Goal: Communication & Community: Ask a question

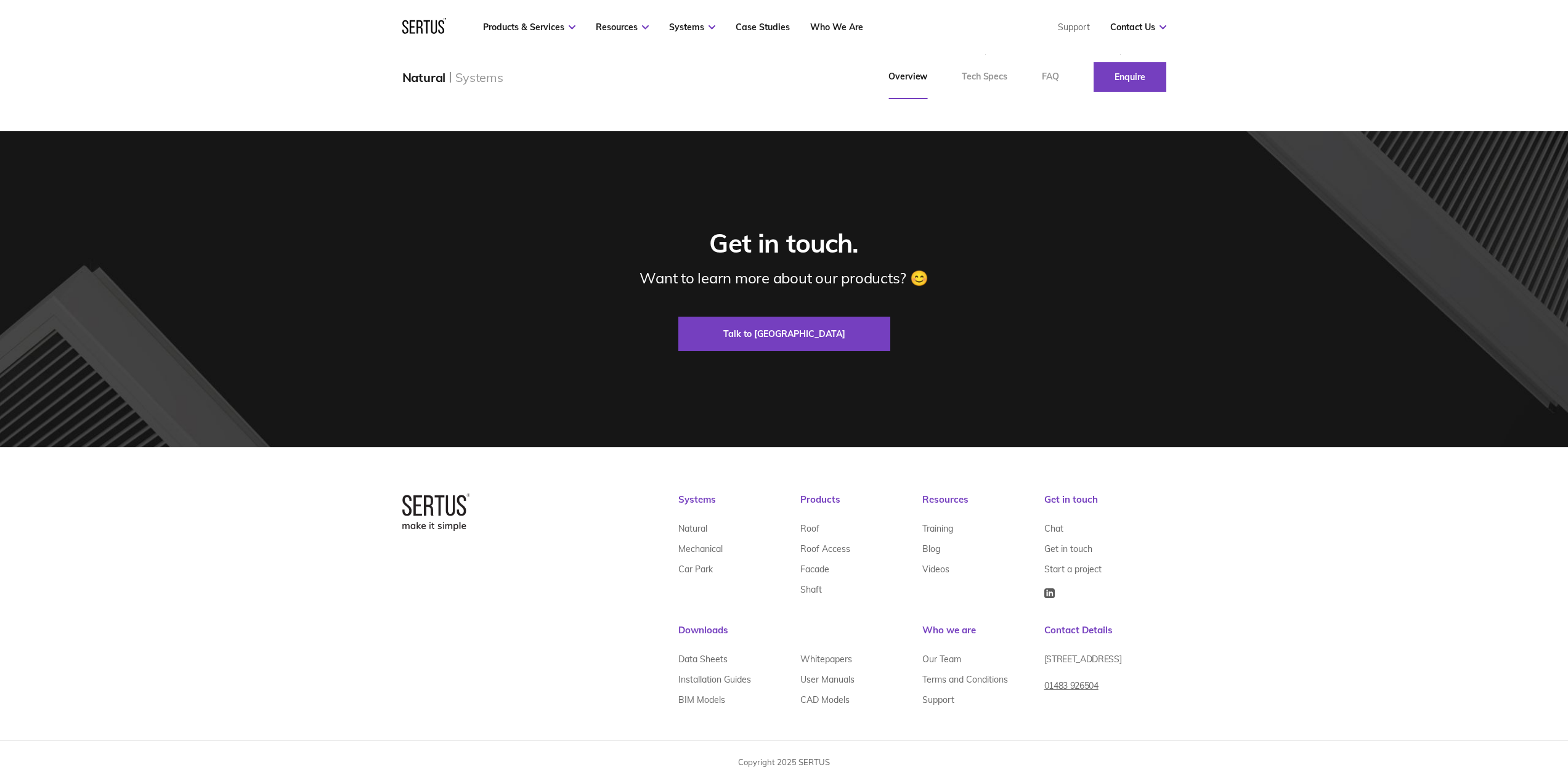
scroll to position [2206, 0]
click at [700, 571] on link "Car Park" at bounding box center [696, 569] width 34 height 20
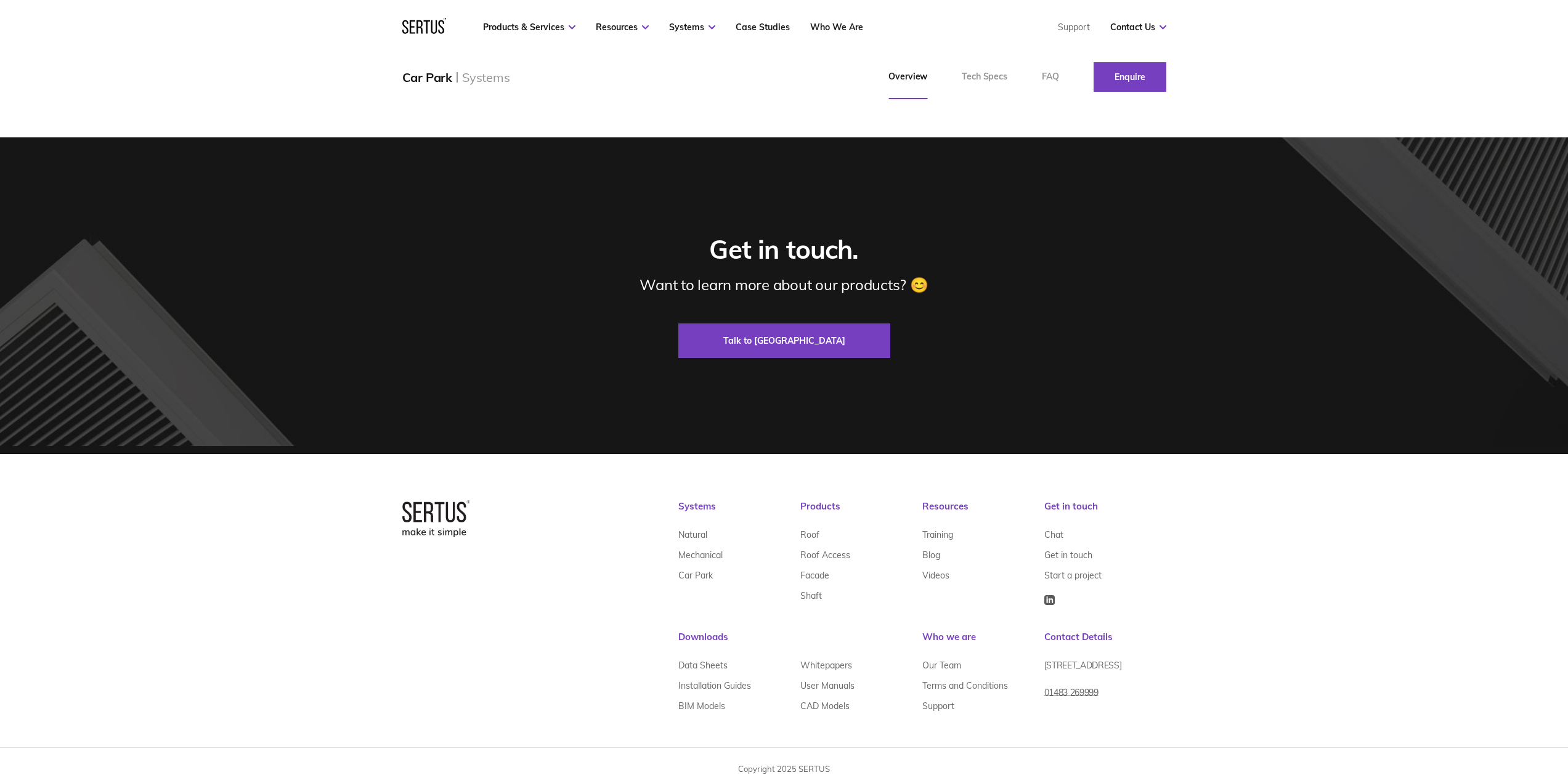
scroll to position [1601, 0]
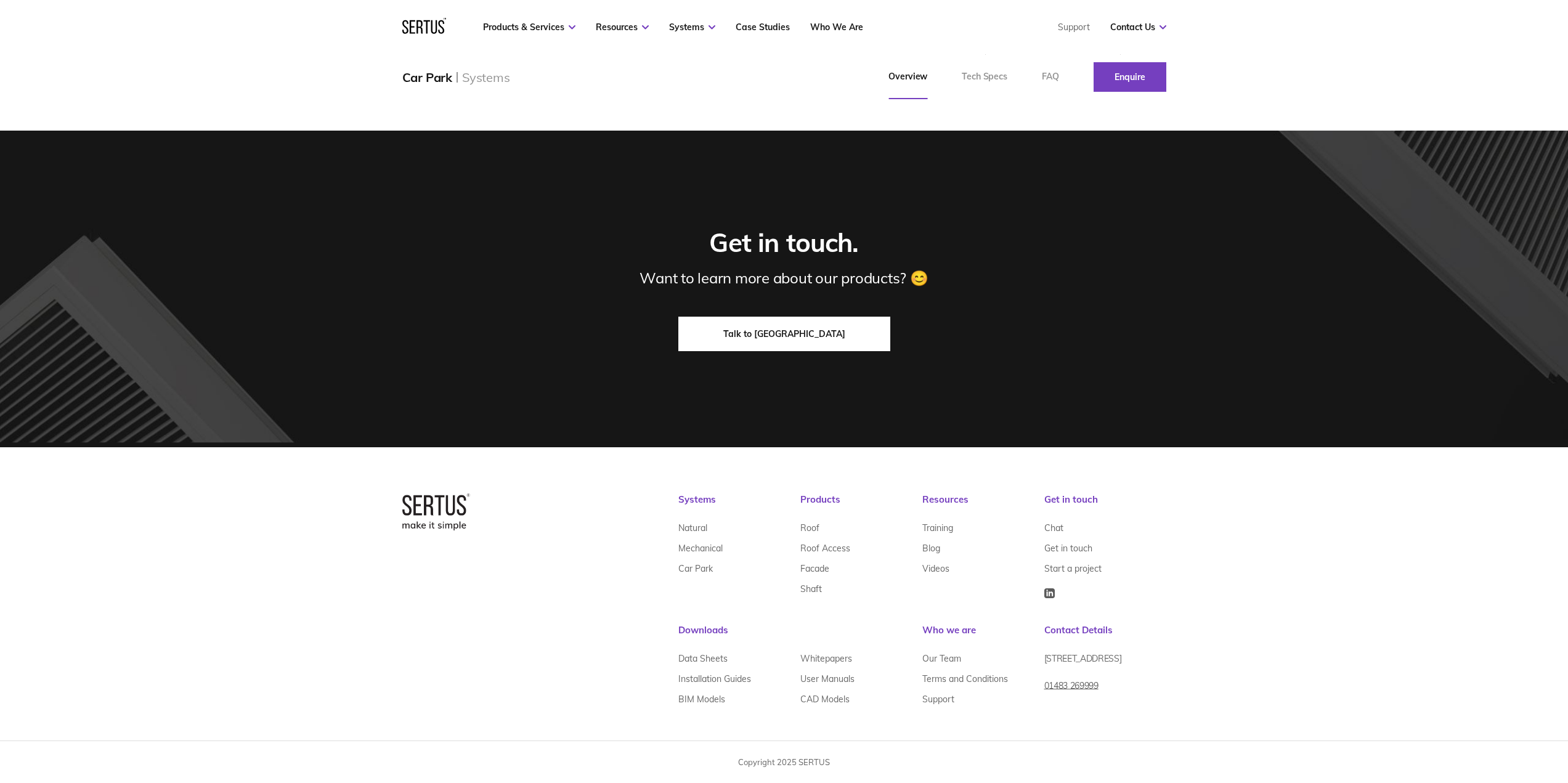
click at [785, 351] on link "Talk to [GEOGRAPHIC_DATA]" at bounding box center [784, 333] width 212 height 34
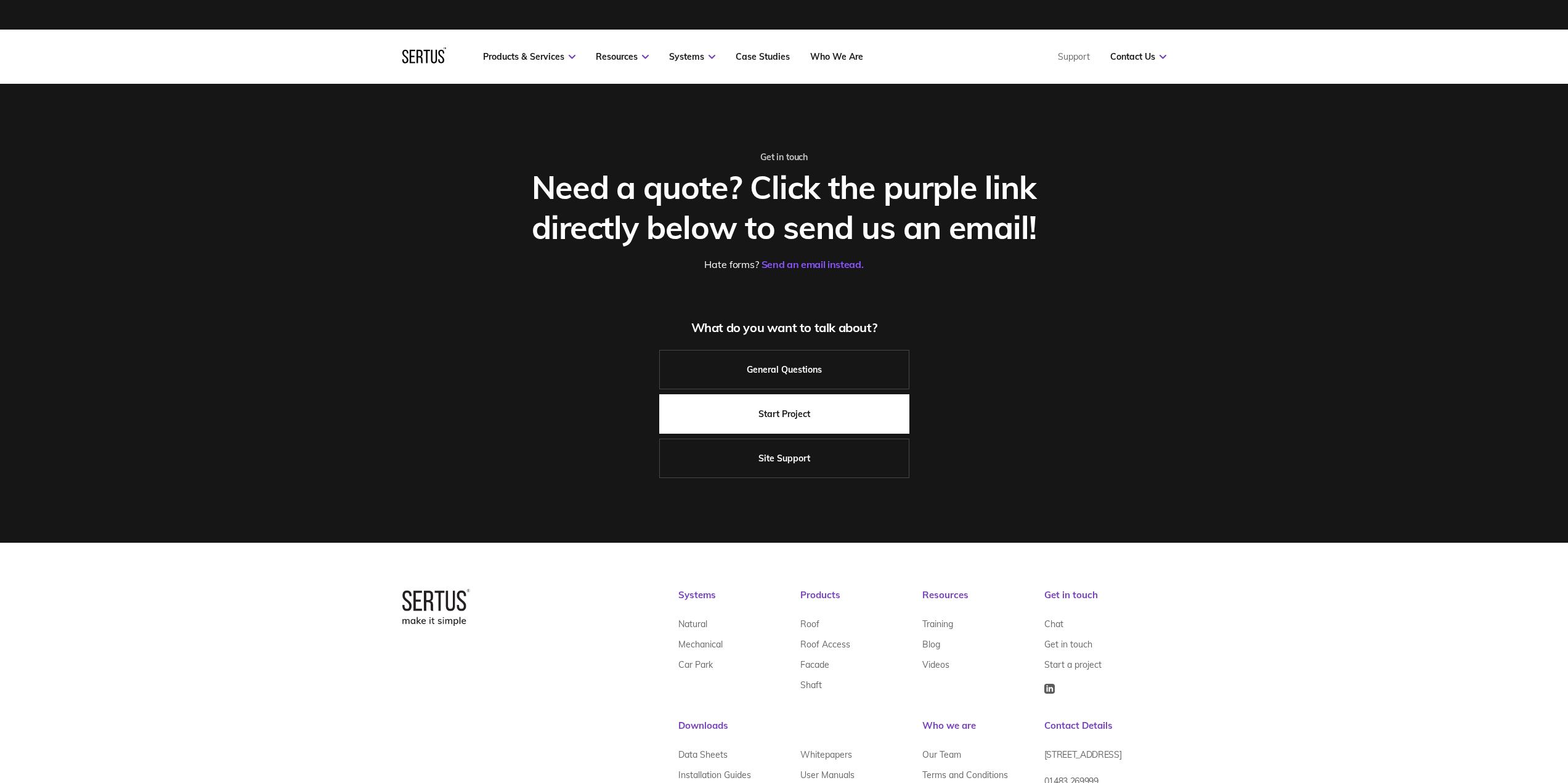
click at [793, 420] on link "Start Project" at bounding box center [784, 414] width 250 height 39
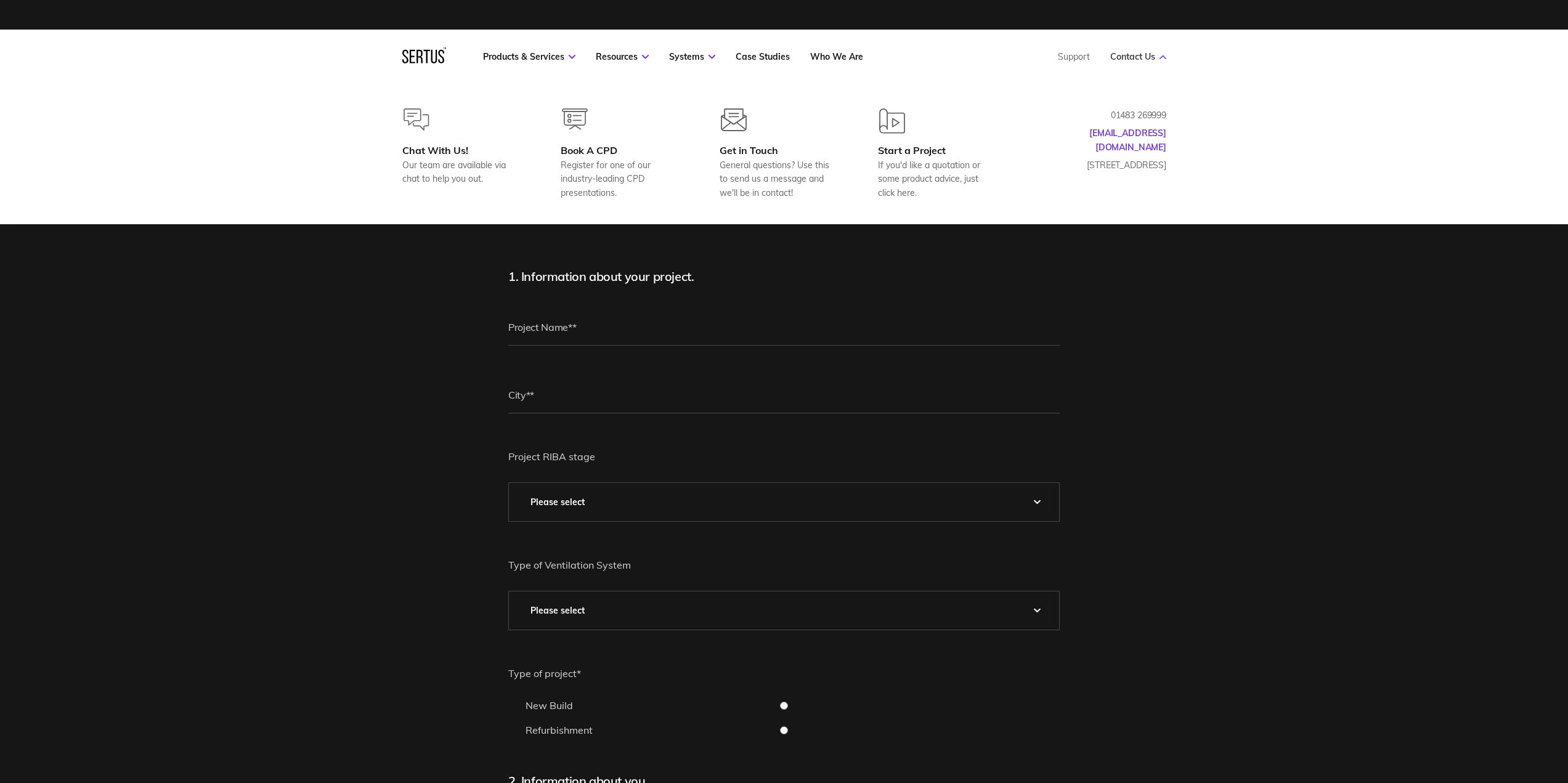
click at [1157, 57] on link "Contact Us" at bounding box center [1138, 56] width 56 height 11
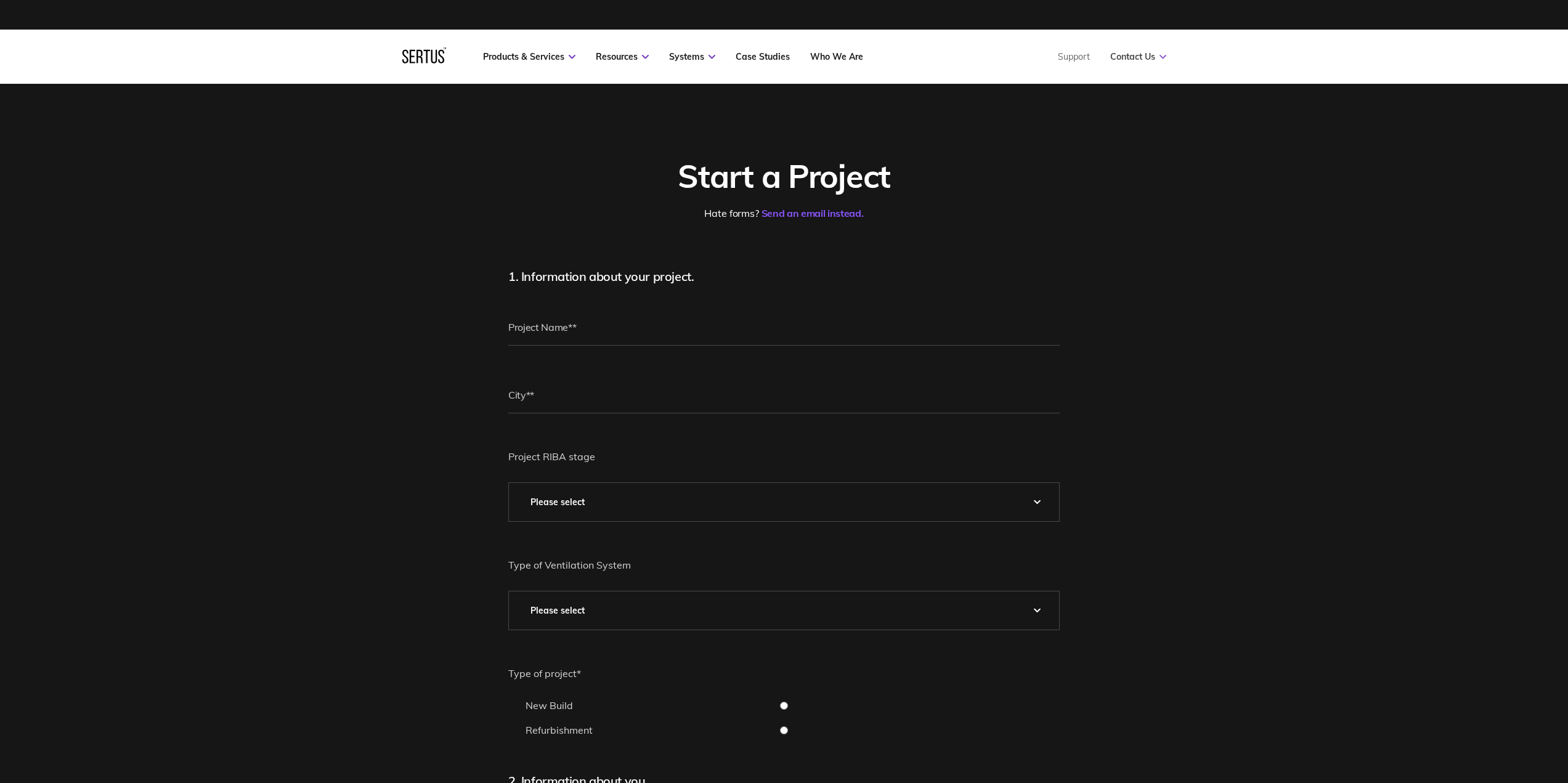
click at [1156, 57] on link "Contact Us" at bounding box center [1138, 56] width 56 height 11
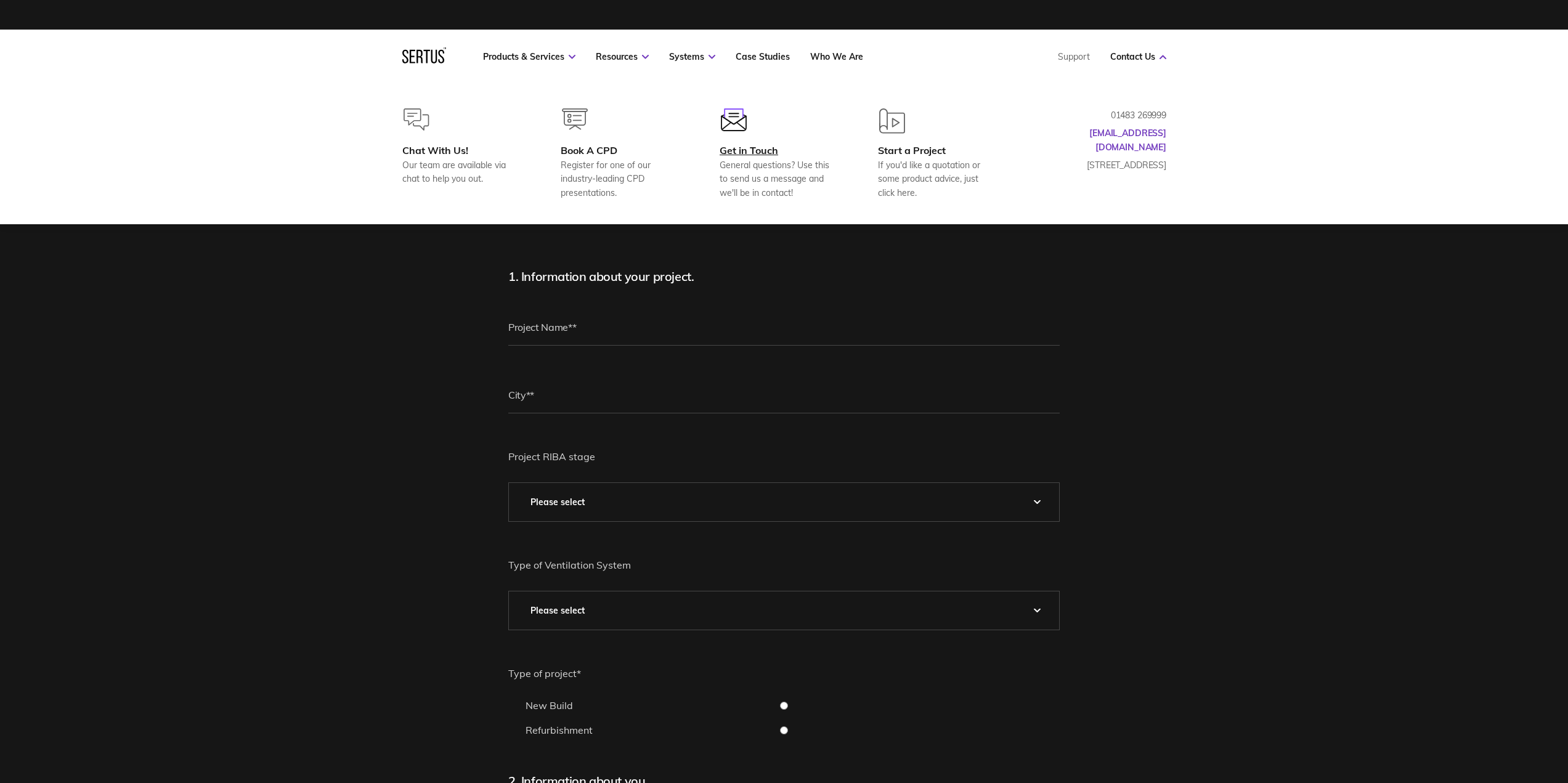
click at [757, 154] on div "Get in Touch" at bounding box center [779, 150] width 119 height 12
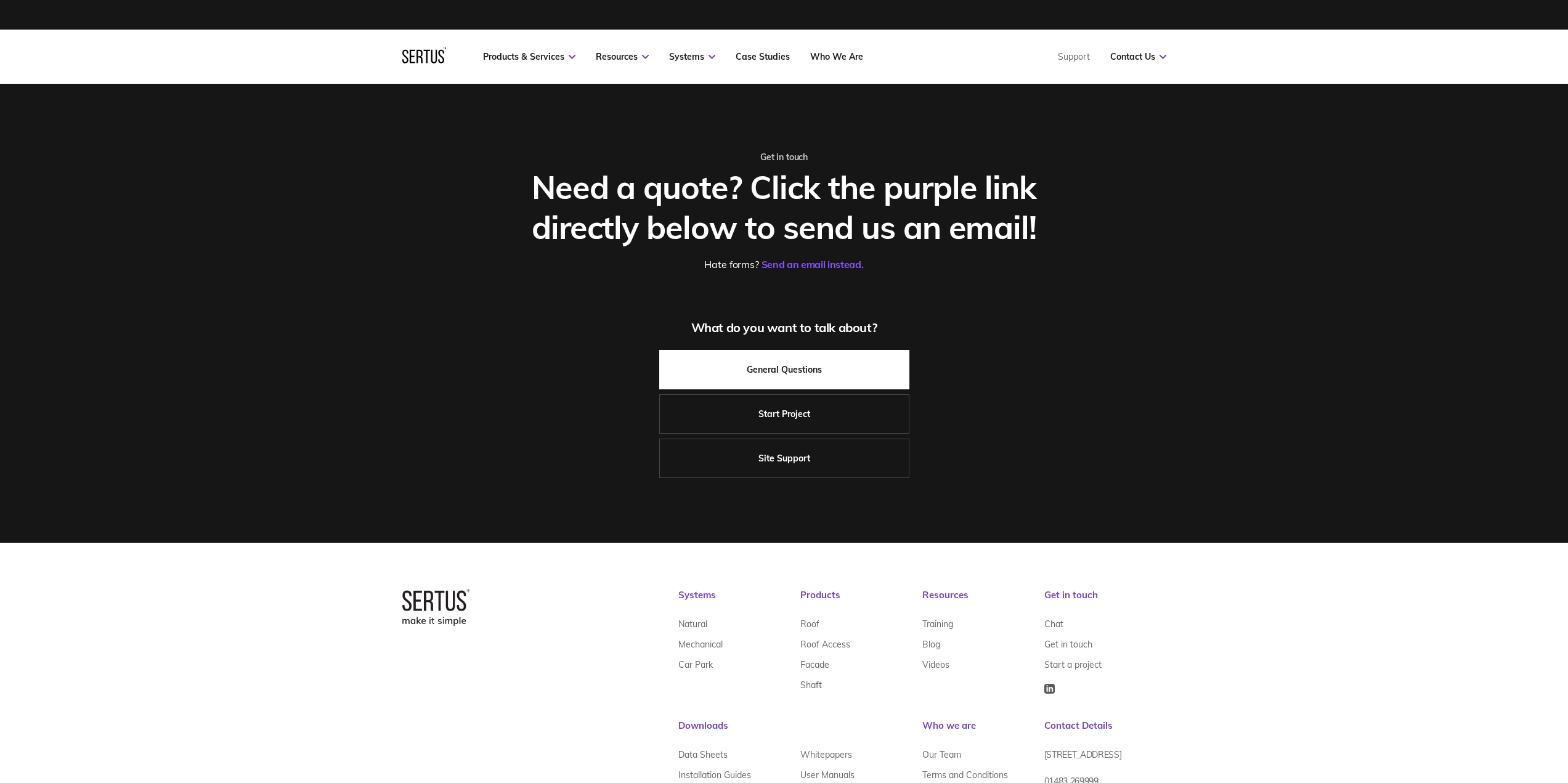
click at [801, 376] on link "General Questions" at bounding box center [784, 369] width 250 height 39
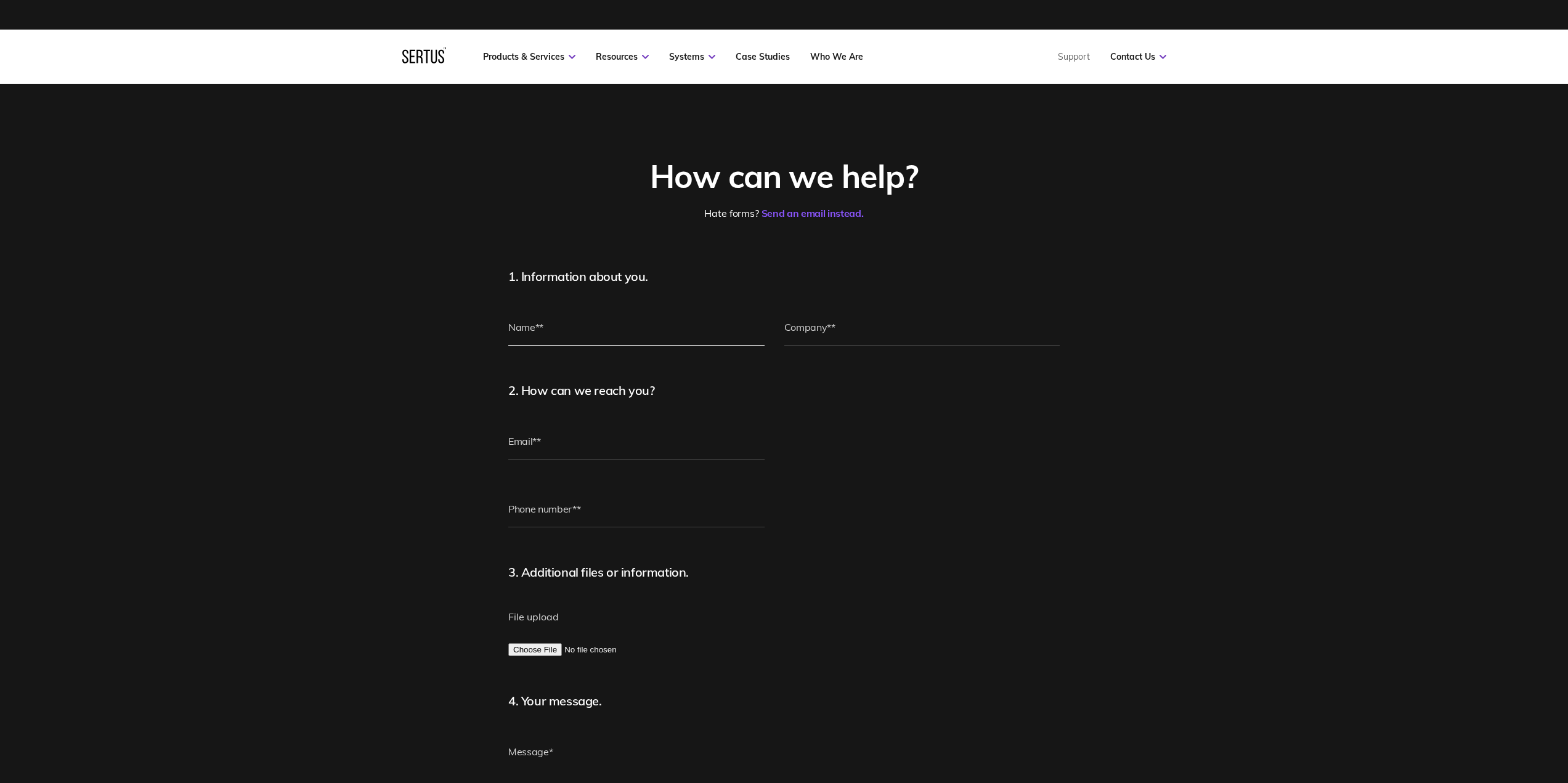
click at [610, 337] on input "text" at bounding box center [636, 327] width 256 height 37
type input "[PERSON_NAME]"
type input "Delta House Maintenance Limited"
type input "[PERSON_NAME][EMAIL_ADDRESS][DOMAIN_NAME]"
type input "[PHONE_NUMBER]"
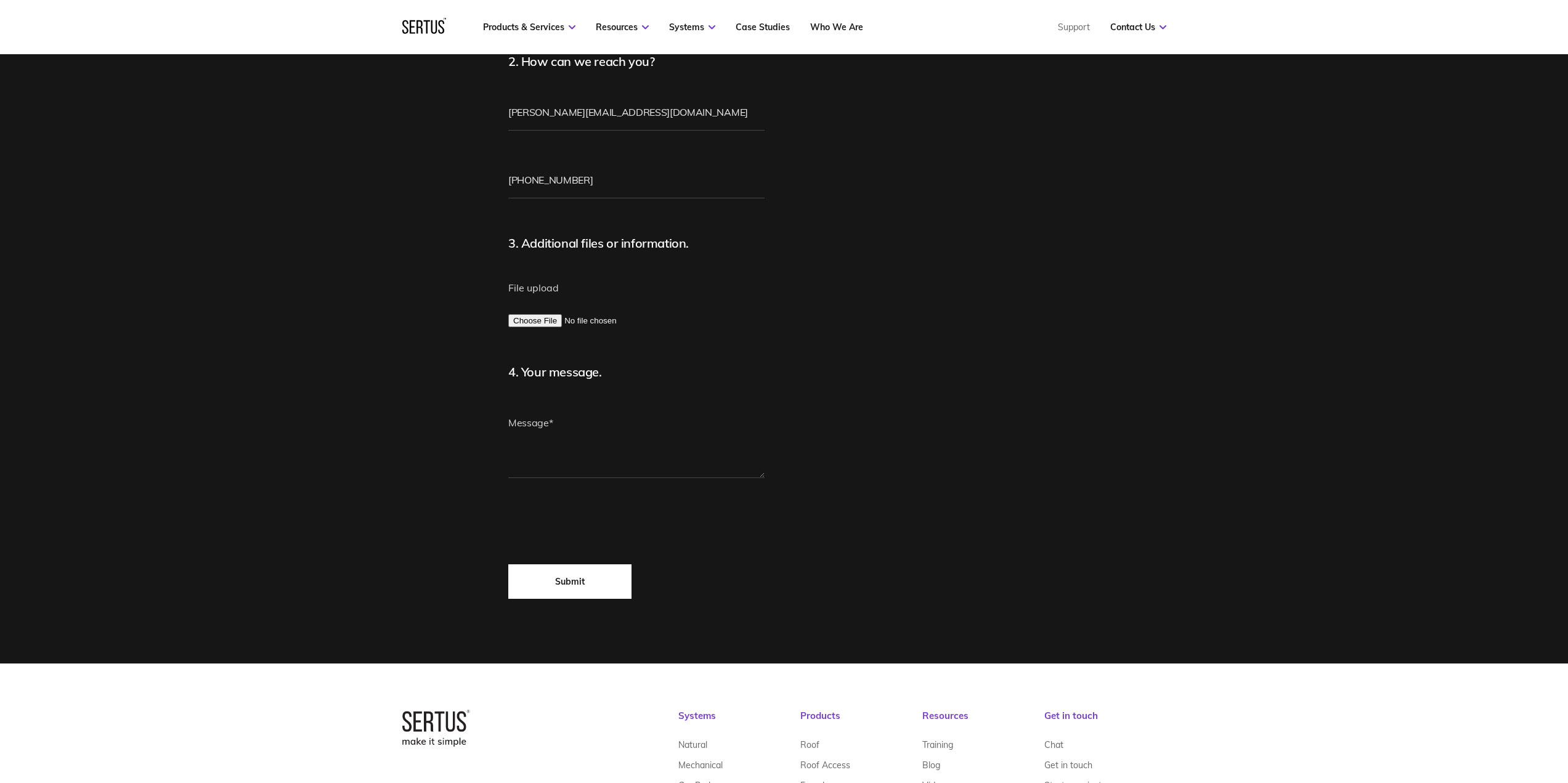
scroll to position [369, 0]
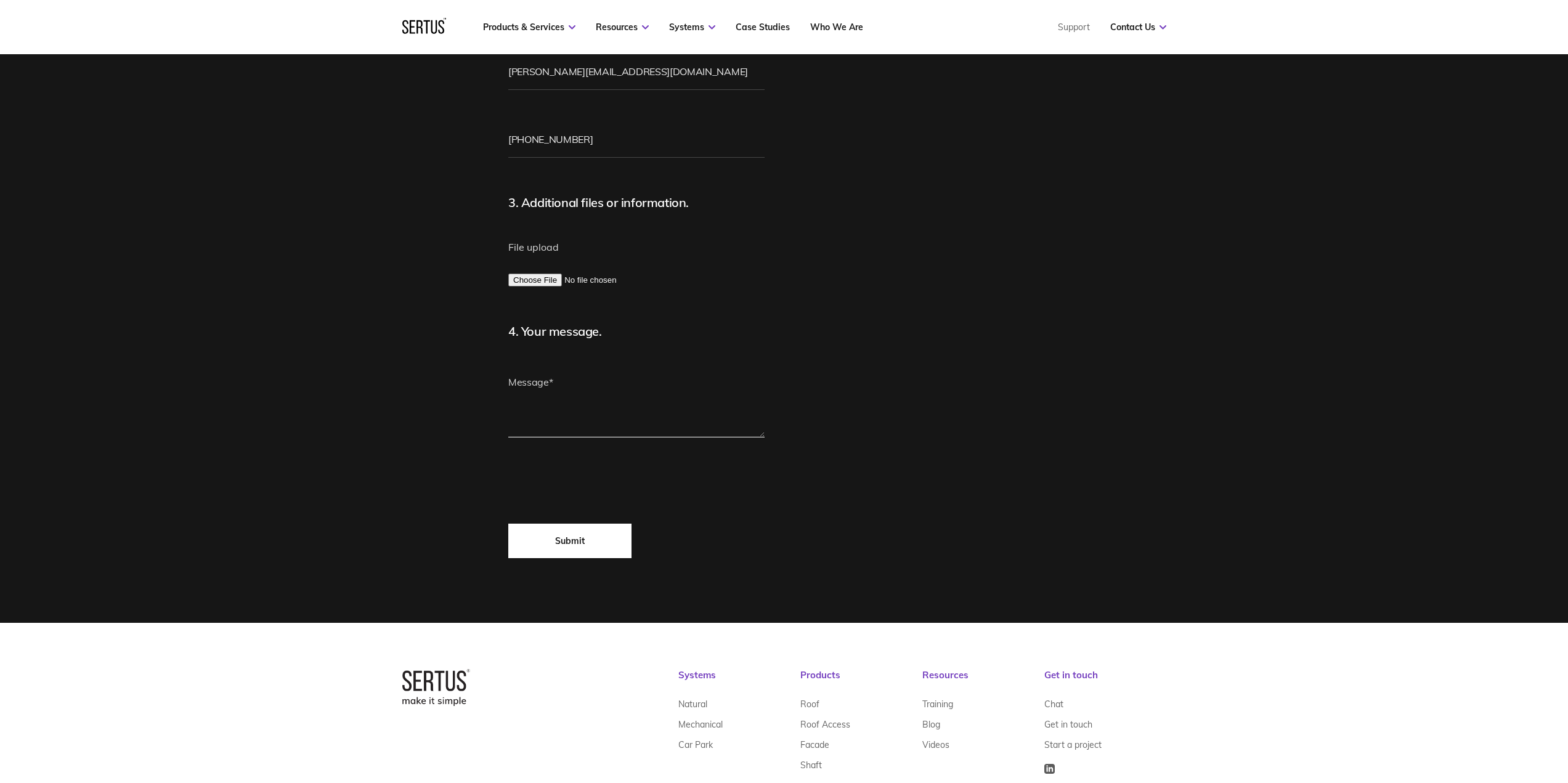
click at [595, 407] on textarea at bounding box center [636, 400] width 256 height 74
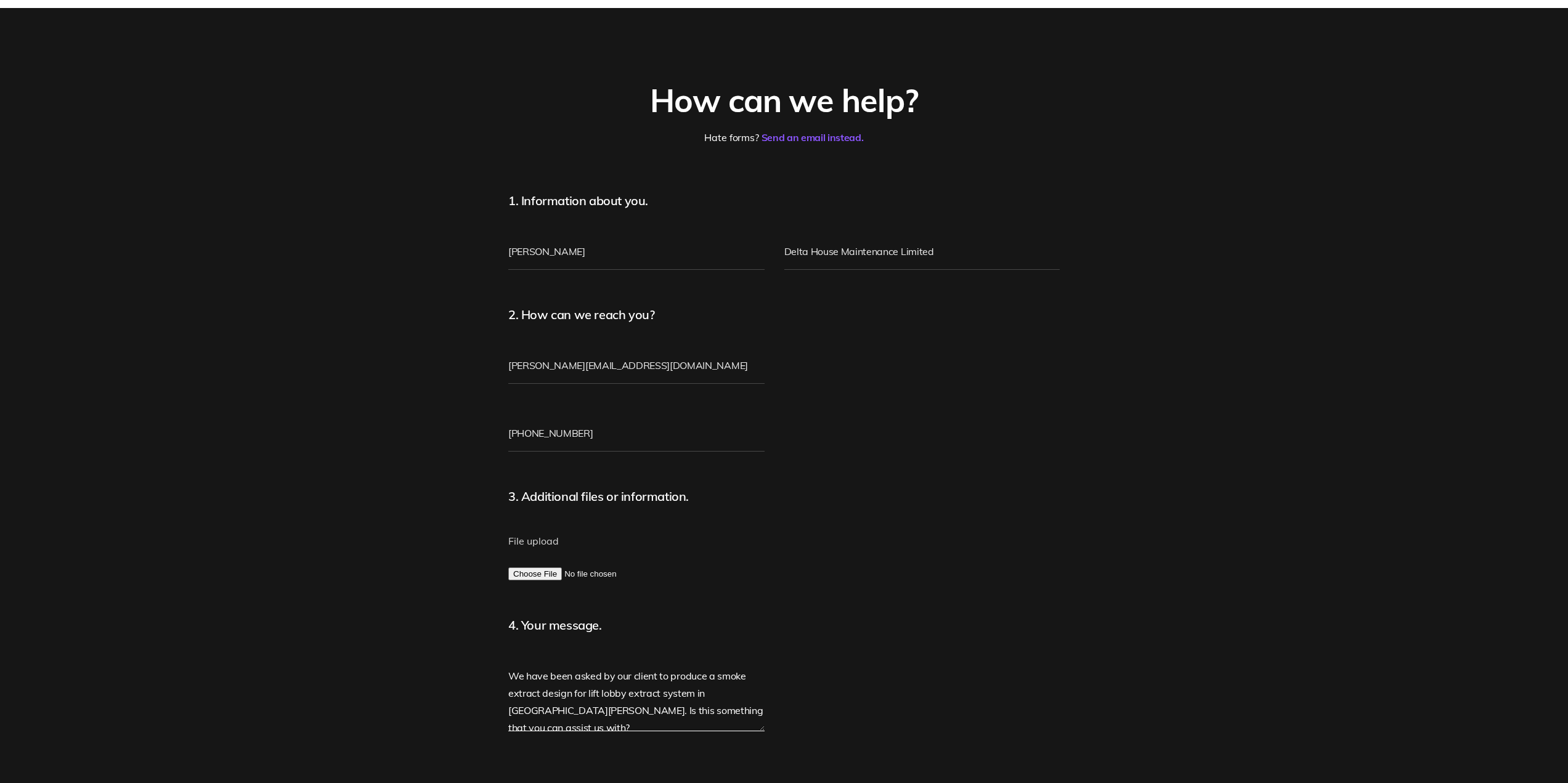
scroll to position [185, 0]
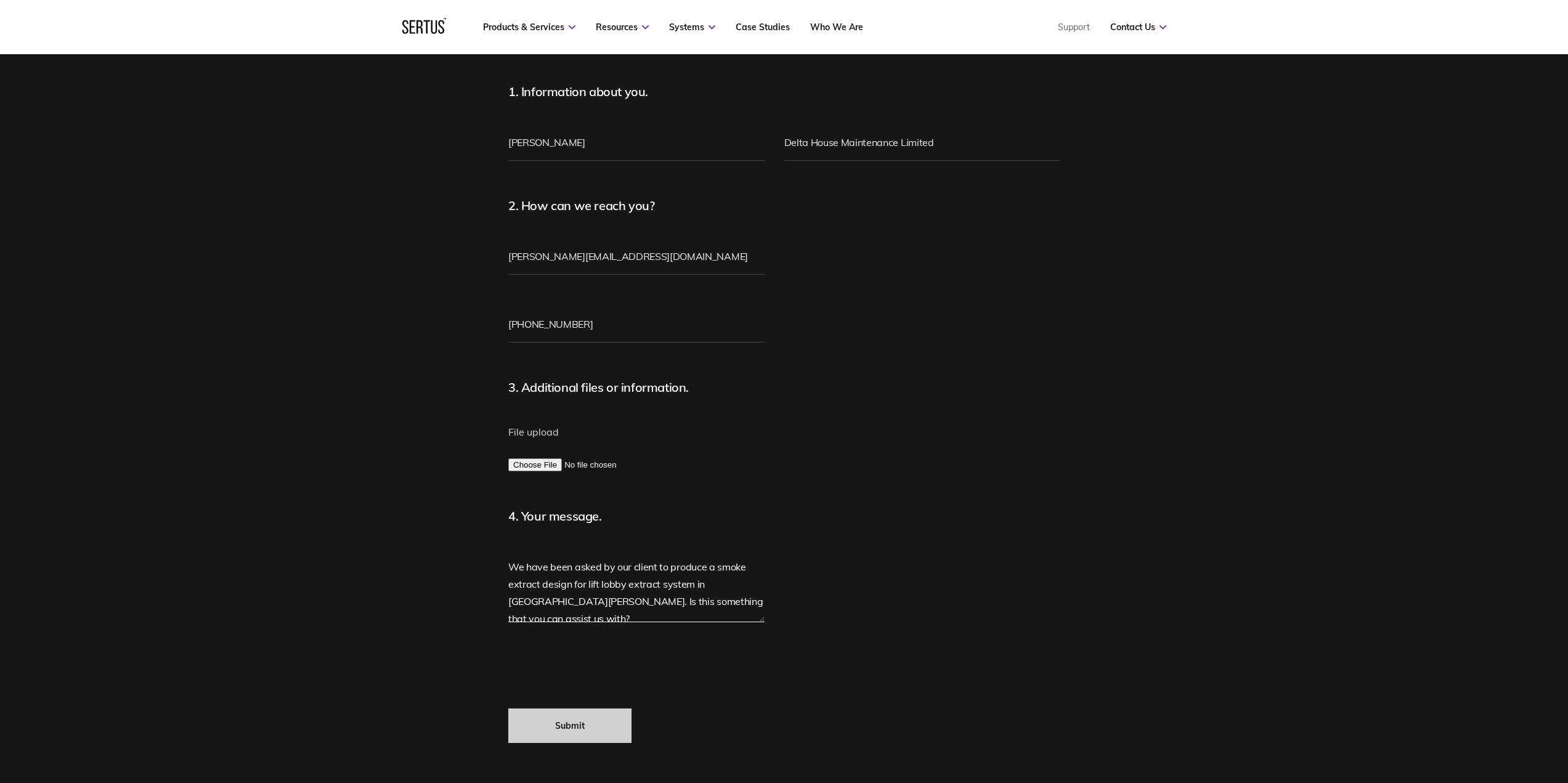
type textarea "We have been asked by our client to produce a smoke extract design for lift lob…"
click at [567, 718] on input "Submit" at bounding box center [570, 726] width 123 height 34
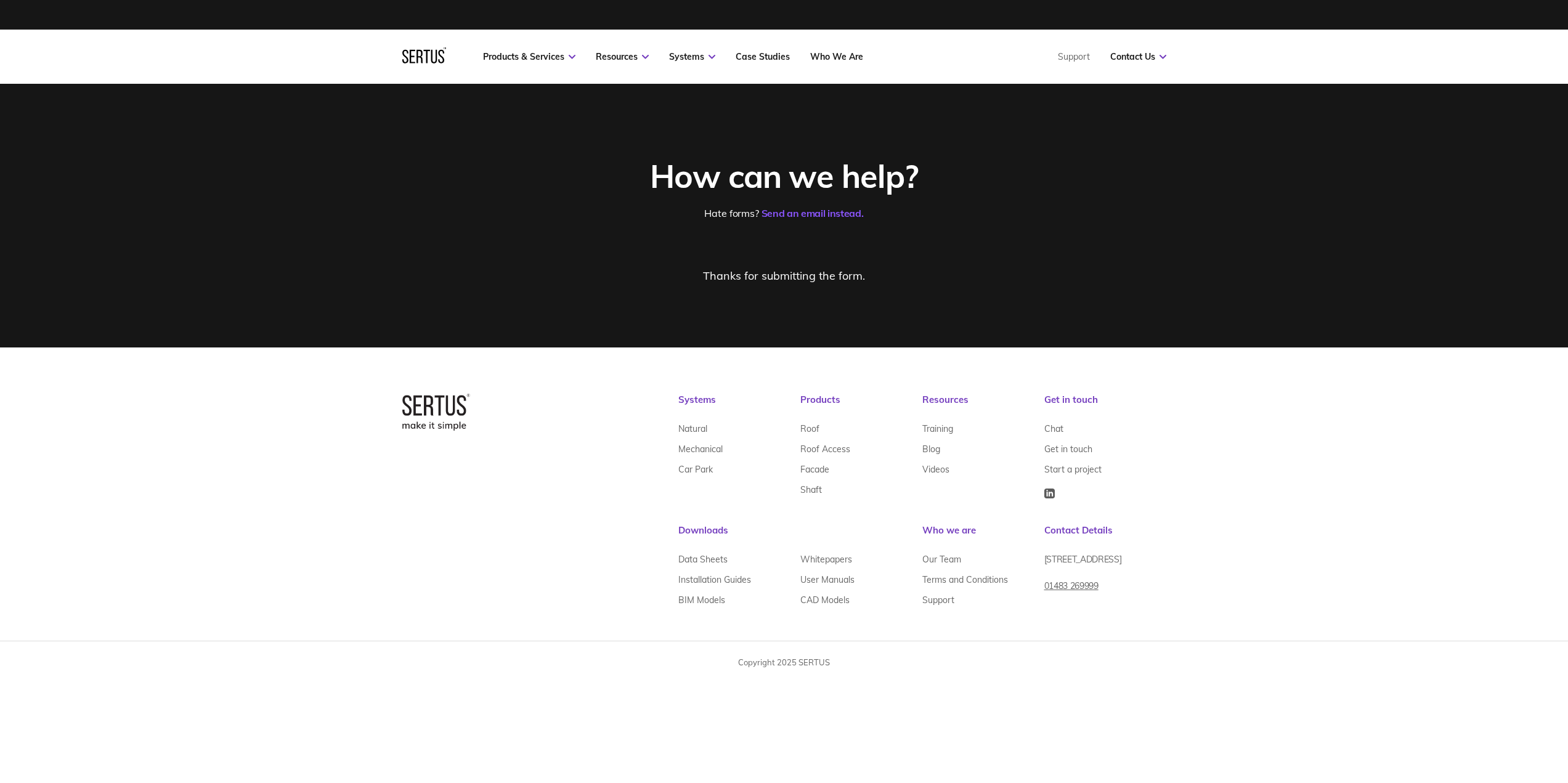
scroll to position [0, 0]
click at [779, 52] on link "Case Studies" at bounding box center [767, 56] width 55 height 11
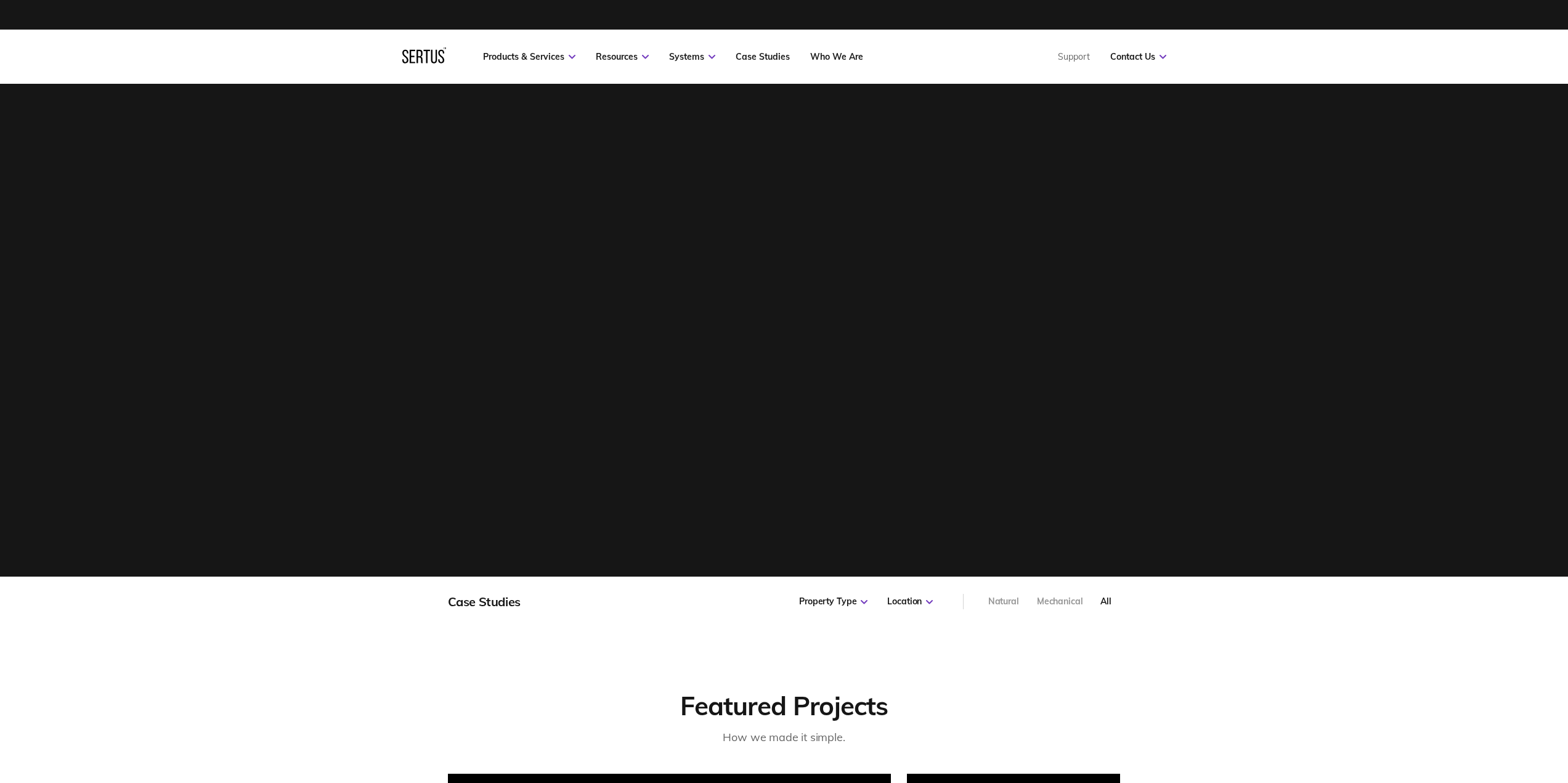
scroll to position [890, 706]
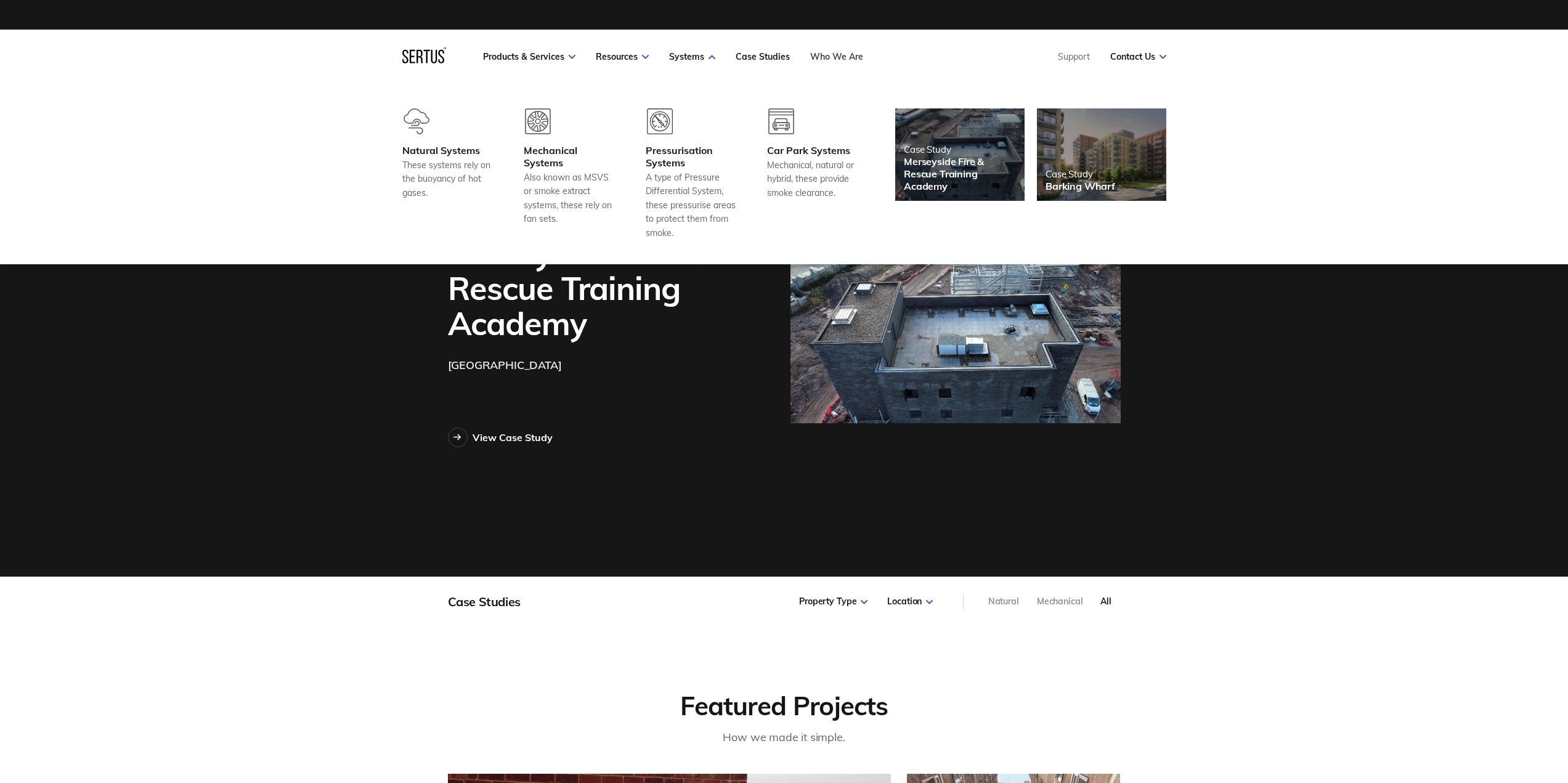
click at [841, 54] on link "Who We Are" at bounding box center [836, 56] width 53 height 11
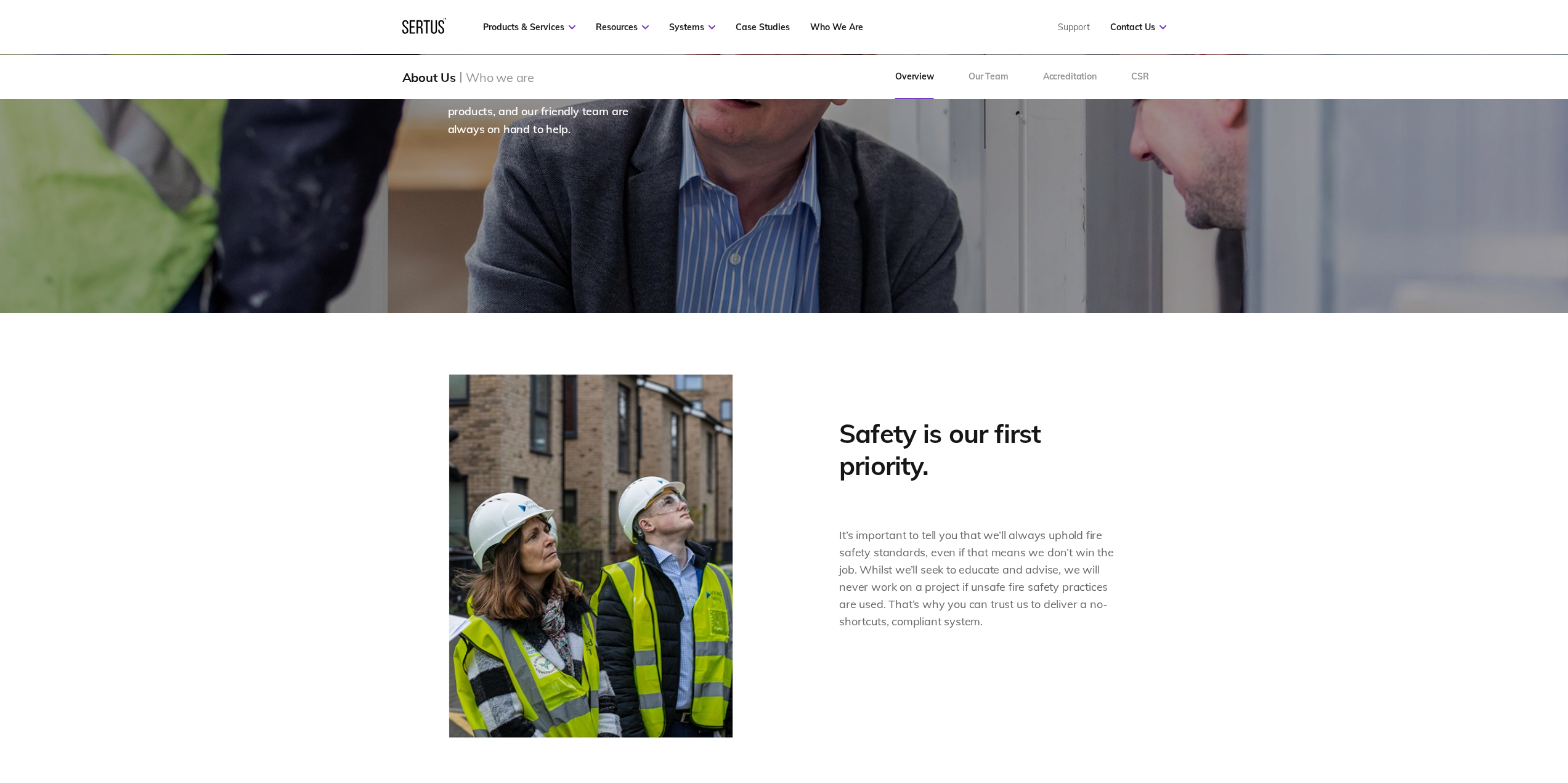
scroll to position [185, 0]
